Goal: Browse casually

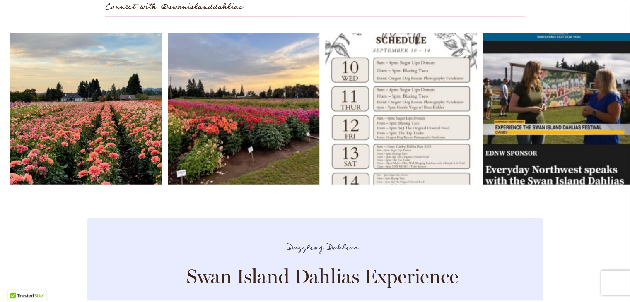
scroll to position [2400, 0]
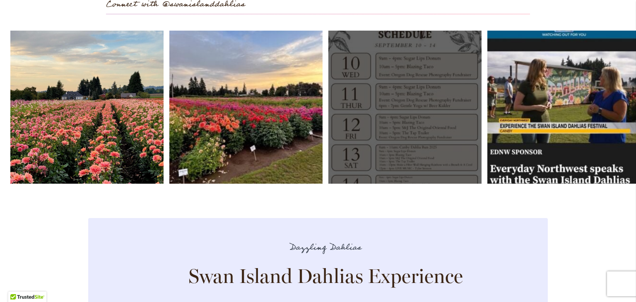
click at [404, 152] on link "Open" at bounding box center [404, 107] width 153 height 153
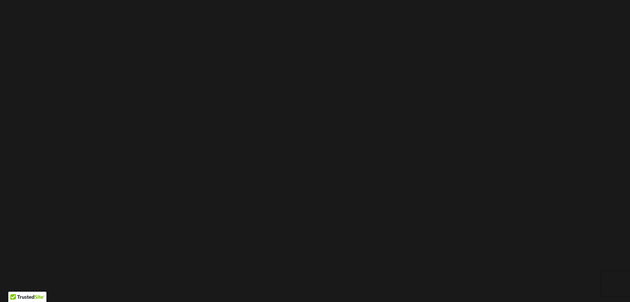
scroll to position [71, 0]
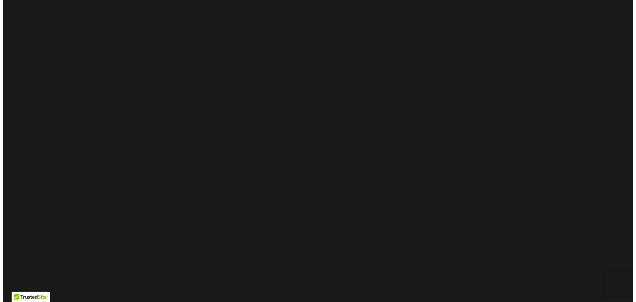
scroll to position [0, 0]
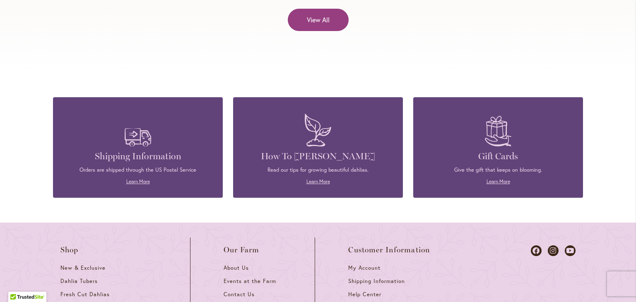
scroll to position [3651, 0]
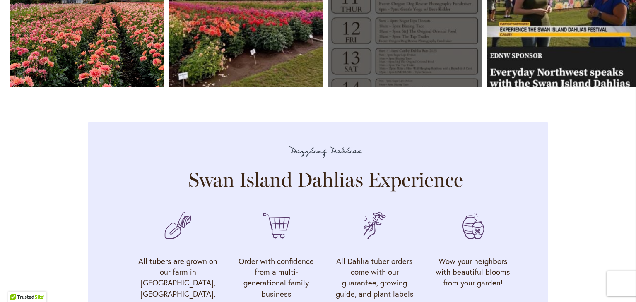
scroll to position [2497, 0]
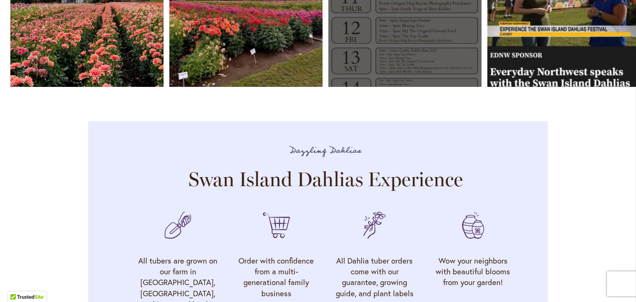
click at [397, 59] on link "Open" at bounding box center [404, 10] width 153 height 153
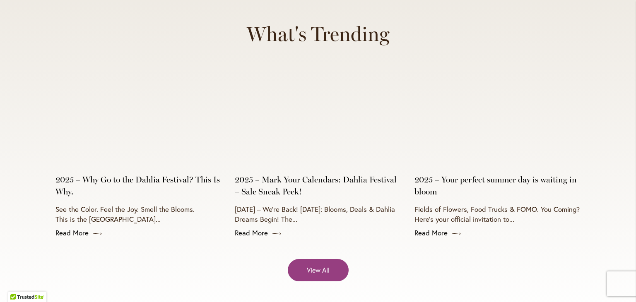
scroll to position [3251, 0]
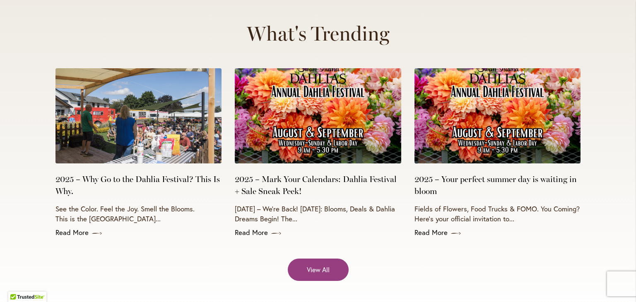
click at [89, 204] on p "See the Color. Feel the Joy. Smell the Blooms. This is the [GEOGRAPHIC_DATA]..." at bounding box center [138, 214] width 166 height 20
